Goal: Find specific page/section

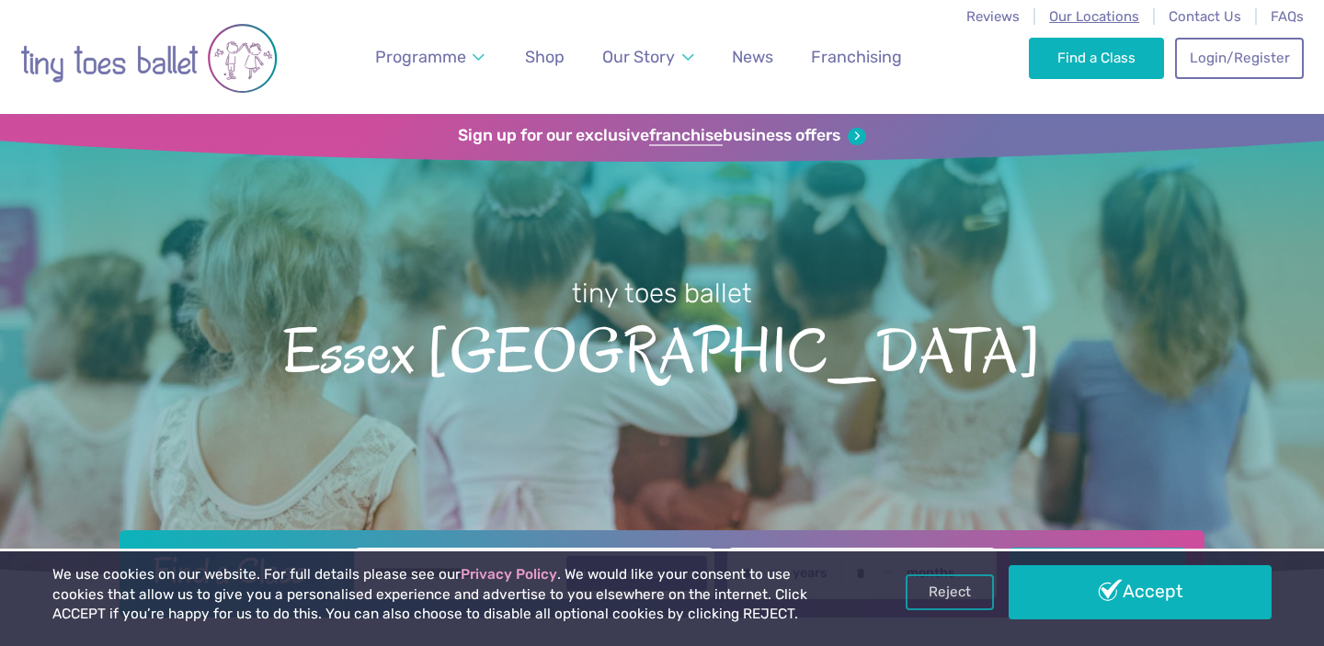
click at [1119, 17] on span "Our Locations" at bounding box center [1094, 16] width 90 height 17
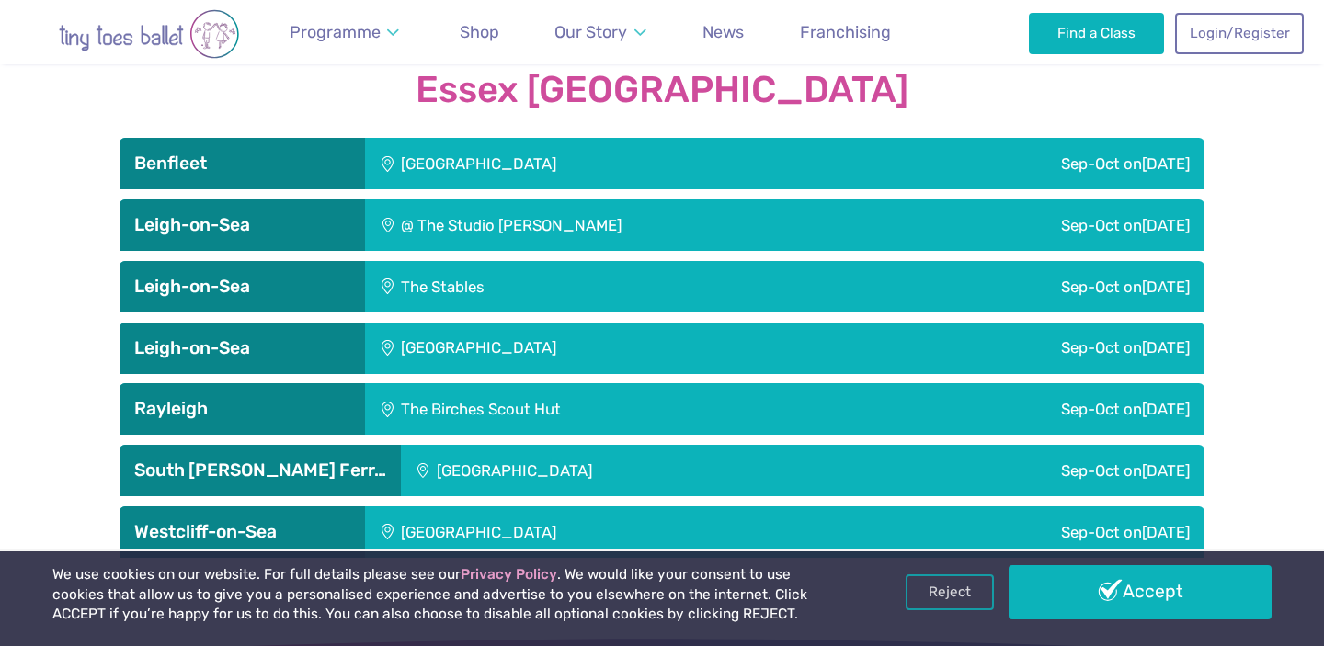
scroll to position [3023, 0]
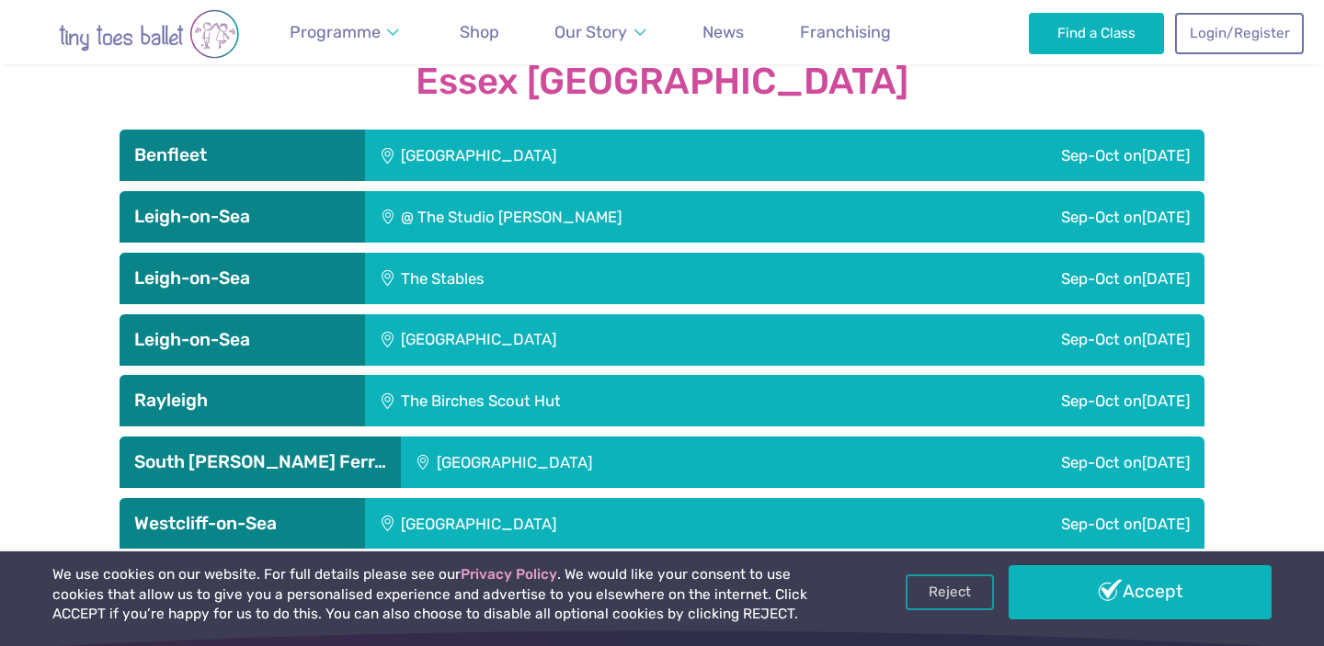
click at [647, 191] on div "@ The Studio [PERSON_NAME]" at bounding box center [630, 216] width 530 height 51
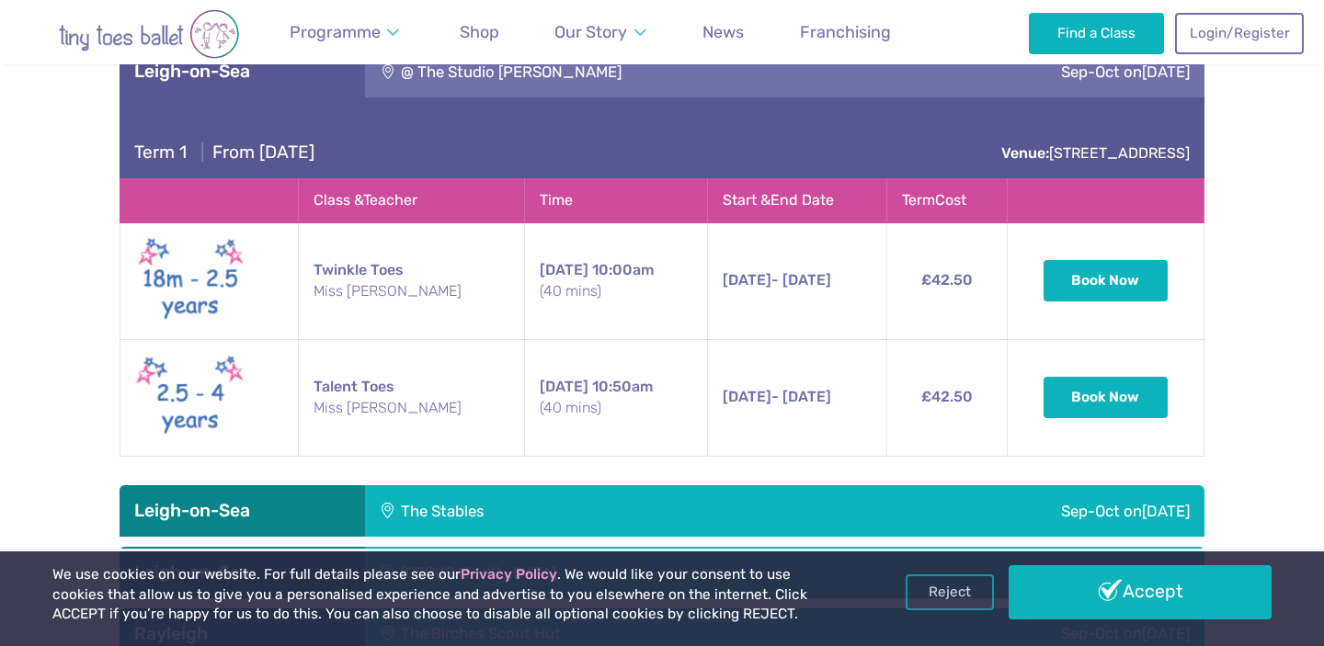
scroll to position [3176, 0]
